Goal: Information Seeking & Learning: Learn about a topic

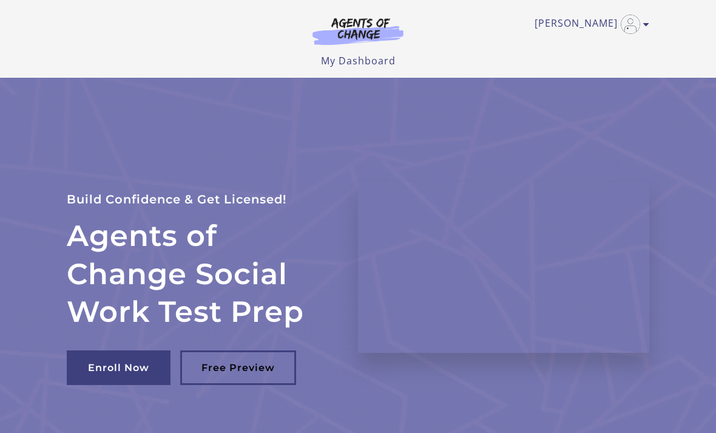
click at [600, 4] on div "[PERSON_NAME] My Account Support Sign Out Toggle menu Menu My Dashboard My Acco…" at bounding box center [358, 34] width 582 height 68
click at [366, 66] on link "My Dashboard" at bounding box center [358, 60] width 75 height 13
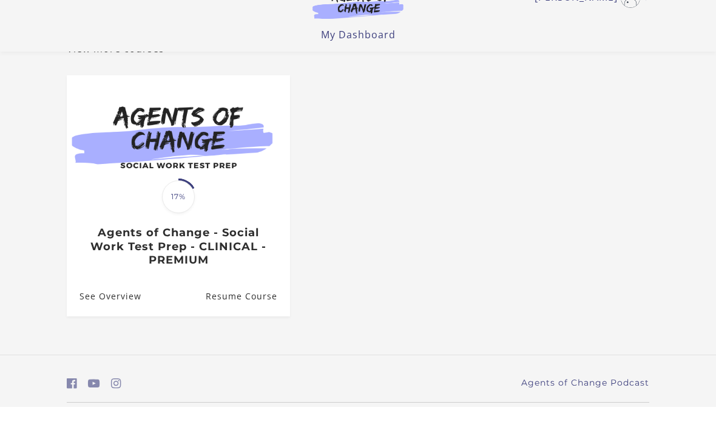
scroll to position [87, 0]
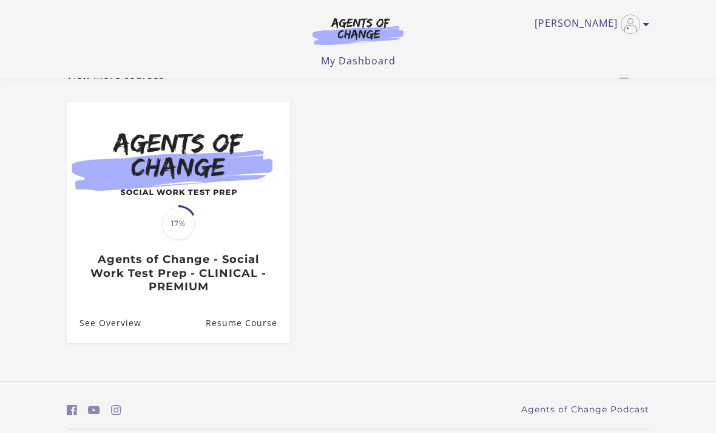
click at [253, 331] on link "Resume Course" at bounding box center [248, 322] width 84 height 39
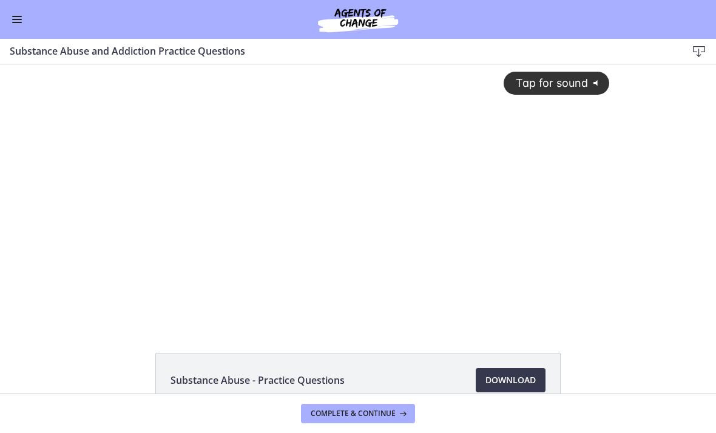
click at [562, 87] on span "Tap for sound" at bounding box center [546, 82] width 83 height 13
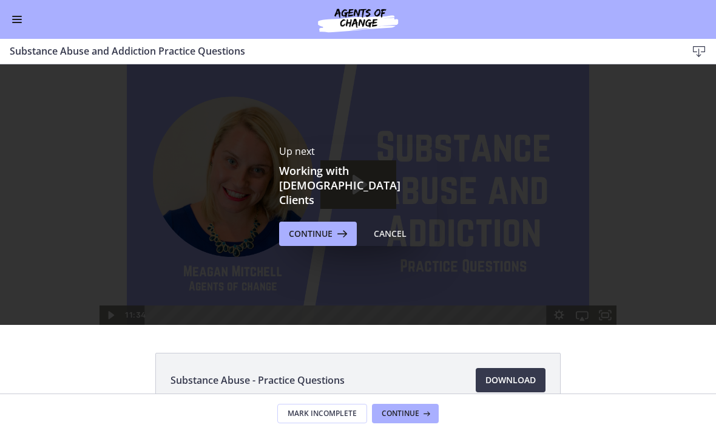
click at [333, 221] on button "Continue" at bounding box center [318, 233] width 78 height 24
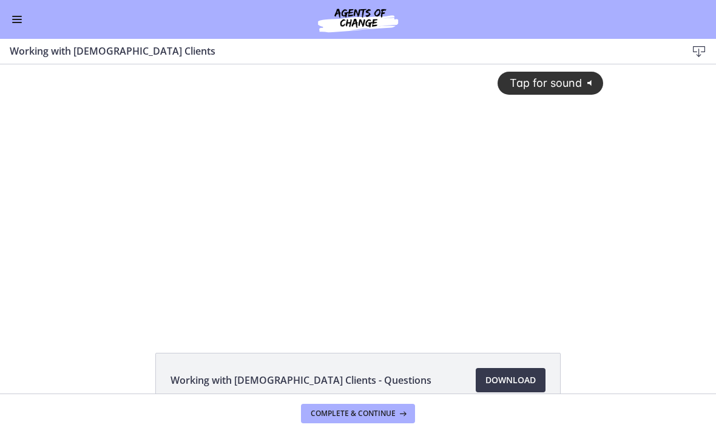
click at [545, 73] on button "Tap for sound @keyframes VOLUME_SMALL_WAVE_FLASH { 0% { opacity: 0; } 33% { opa…" at bounding box center [550, 83] width 106 height 22
click at [554, 204] on div at bounding box center [358, 194] width 505 height 260
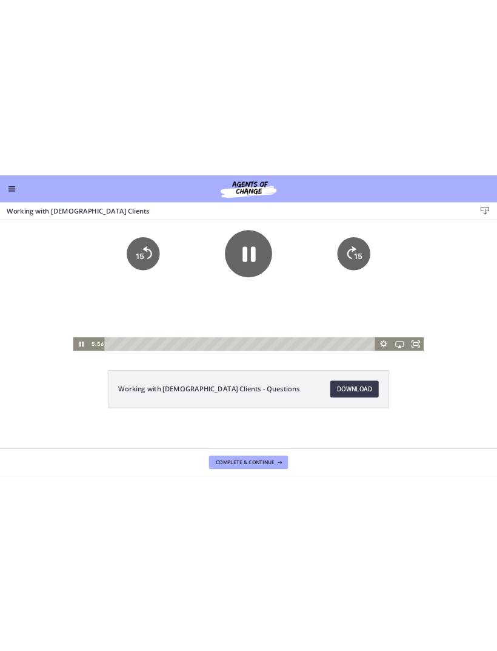
scroll to position [72, 0]
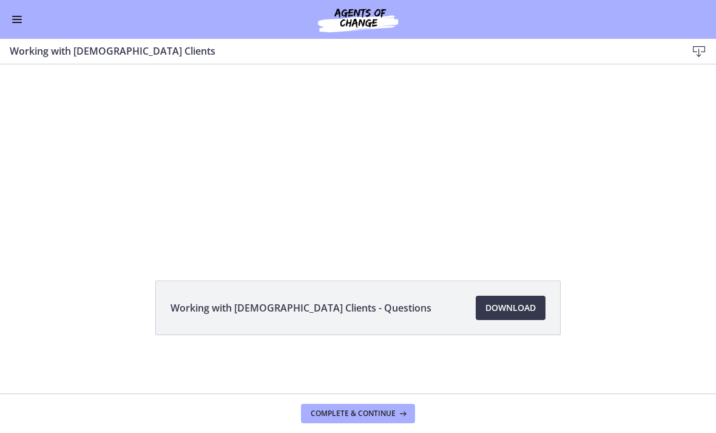
click at [394, 174] on div at bounding box center [358, 122] width 505 height 260
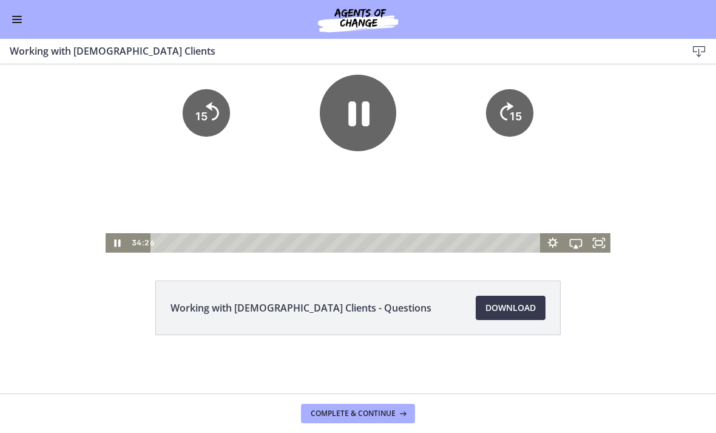
click at [370, 120] on icon "Pause" at bounding box center [358, 113] width 76 height 76
